Goal: Navigation & Orientation: Find specific page/section

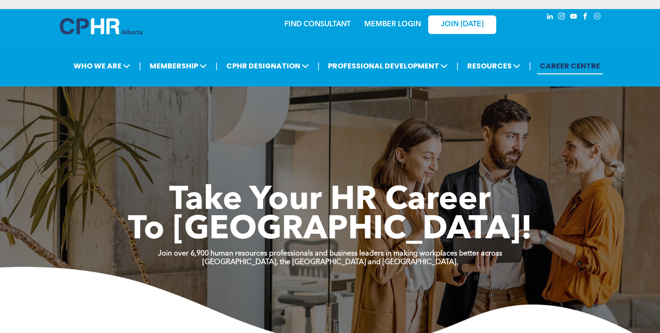
click at [395, 23] on link "MEMBER LOGIN" at bounding box center [392, 24] width 57 height 7
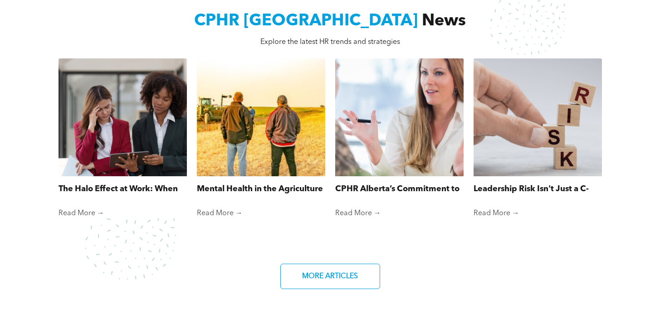
scroll to position [788, 0]
